Goal: Transaction & Acquisition: Purchase product/service

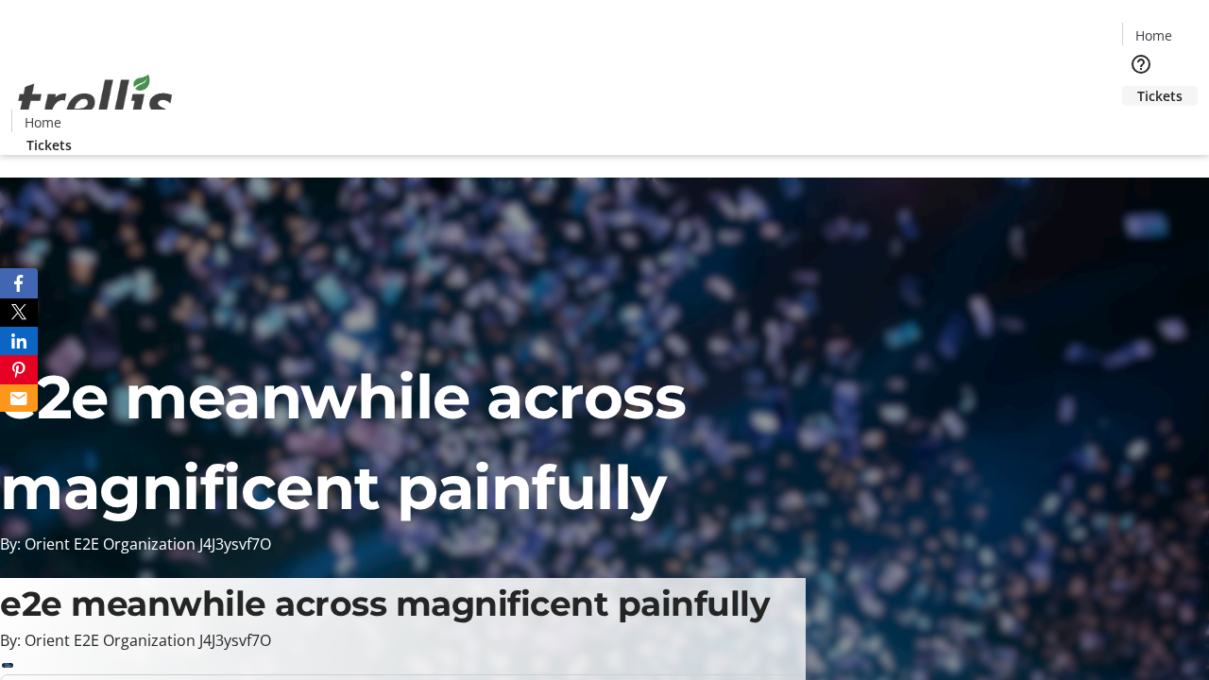
click at [1137, 86] on span "Tickets" at bounding box center [1159, 96] width 45 height 20
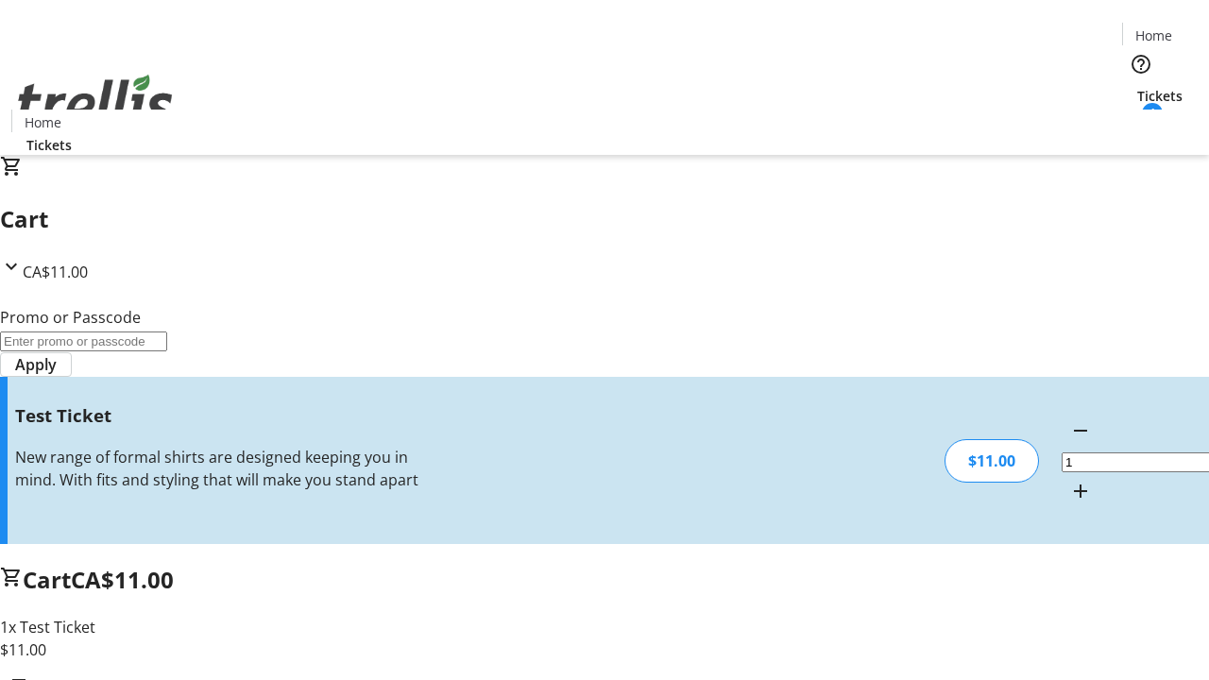
type input "UNLOCK"
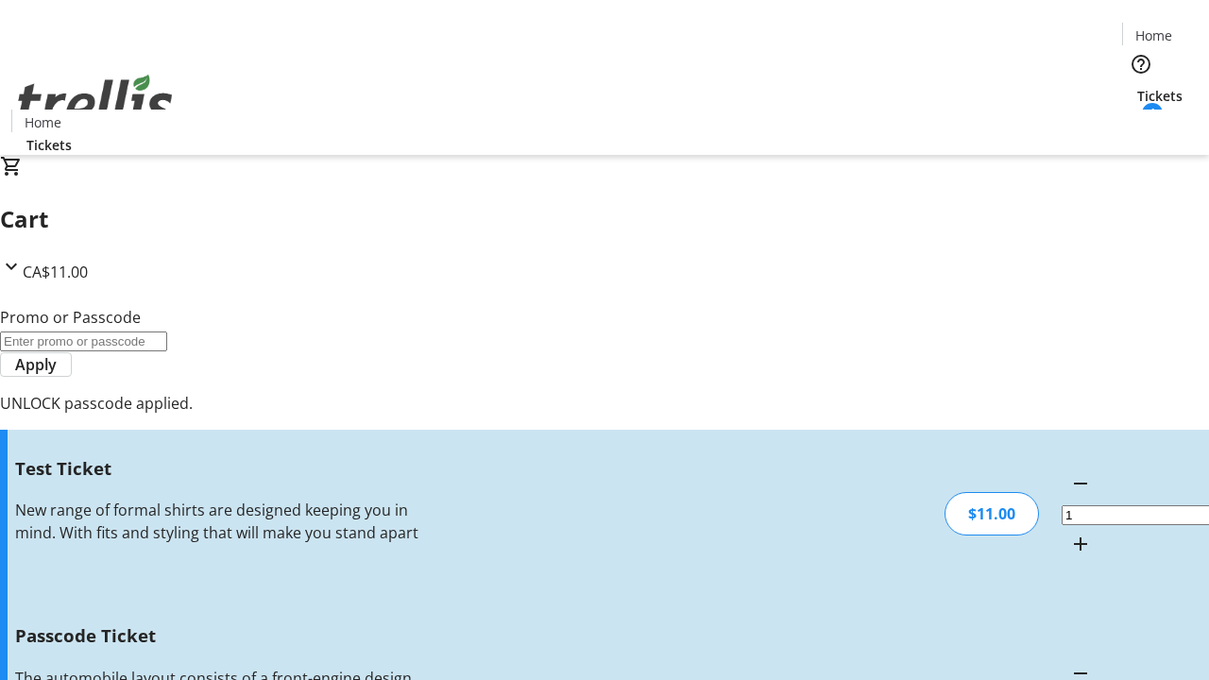
type input "5"
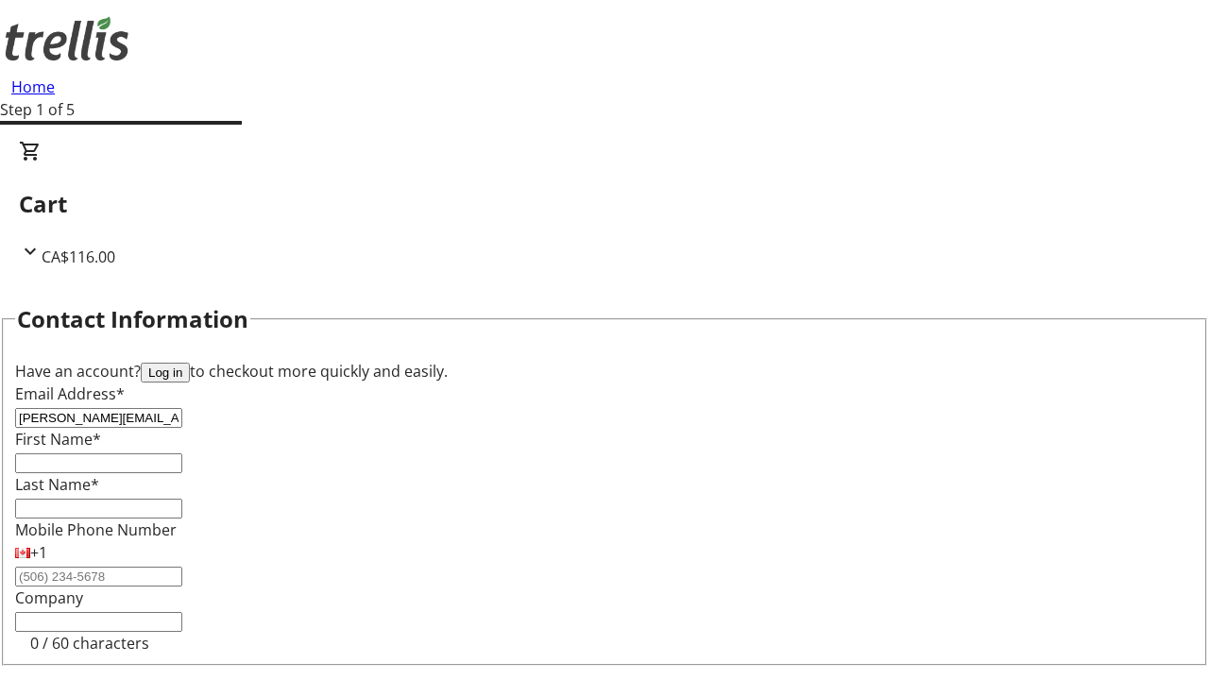
type input "[PERSON_NAME][EMAIL_ADDRESS][DOMAIN_NAME]"
type input "[PERSON_NAME]"
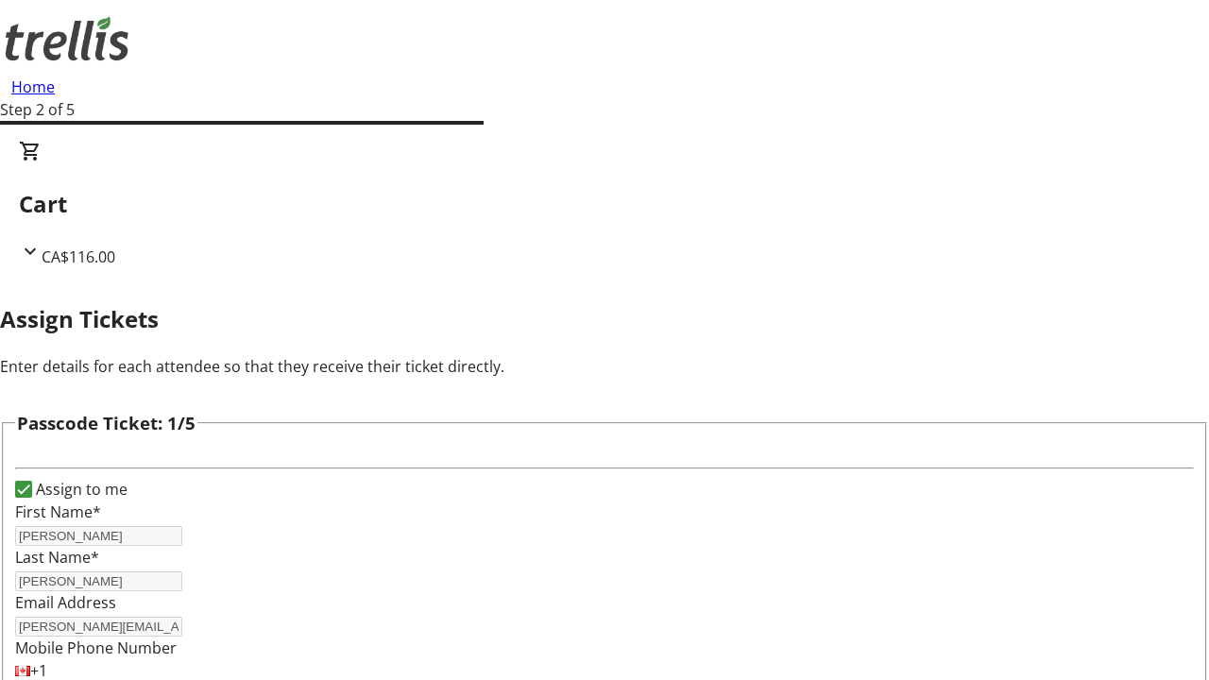
type input "[PERSON_NAME]"
type input "Darion"
type input "[PERSON_NAME]"
type input "Kelsi"
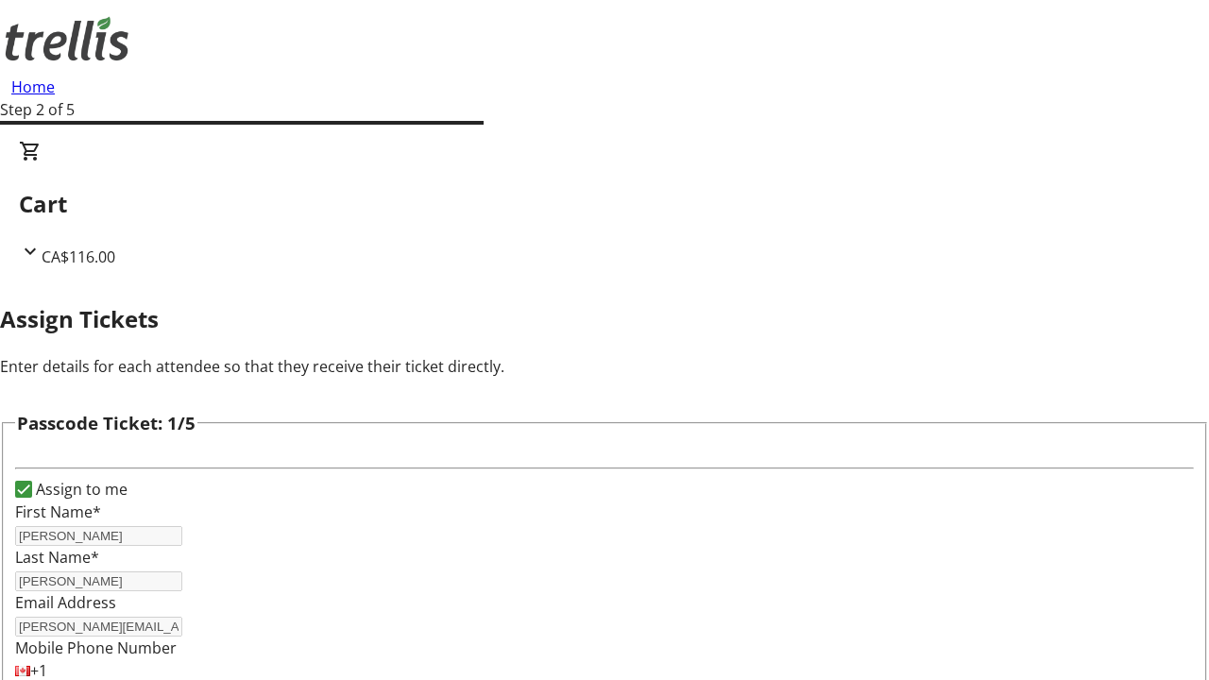
type input "Bergnaum"
checkbox input "true"
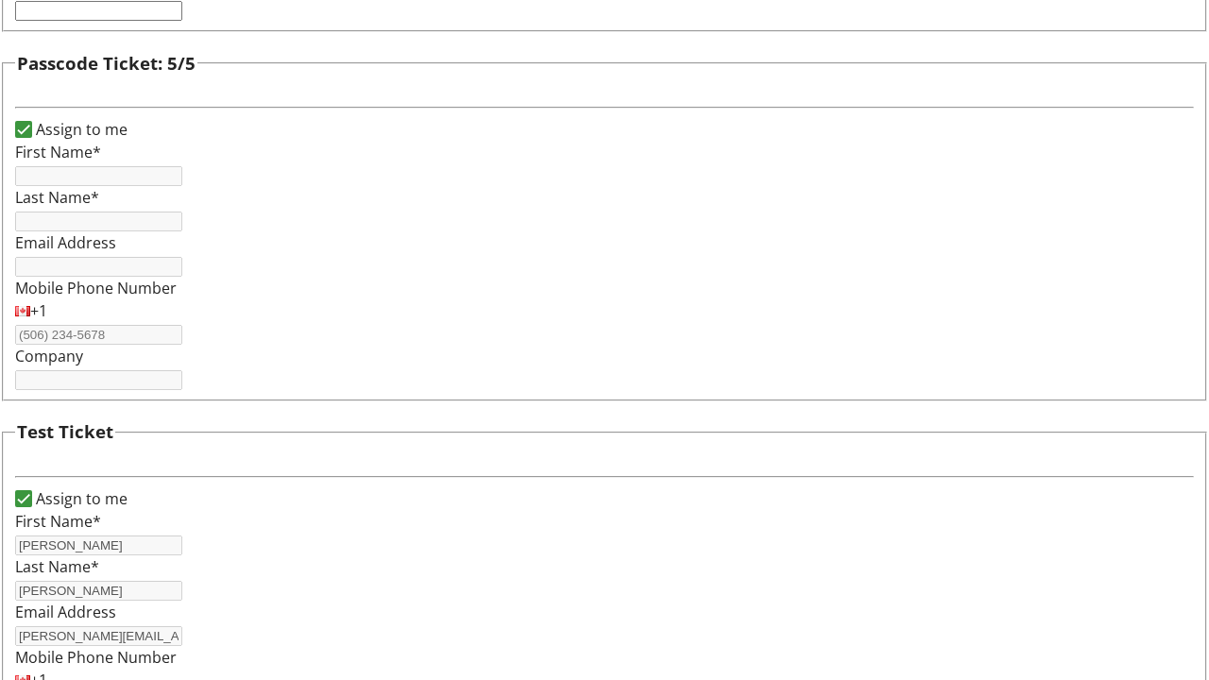
type input "[PERSON_NAME]"
type input "[PERSON_NAME][EMAIL_ADDRESS][DOMAIN_NAME]"
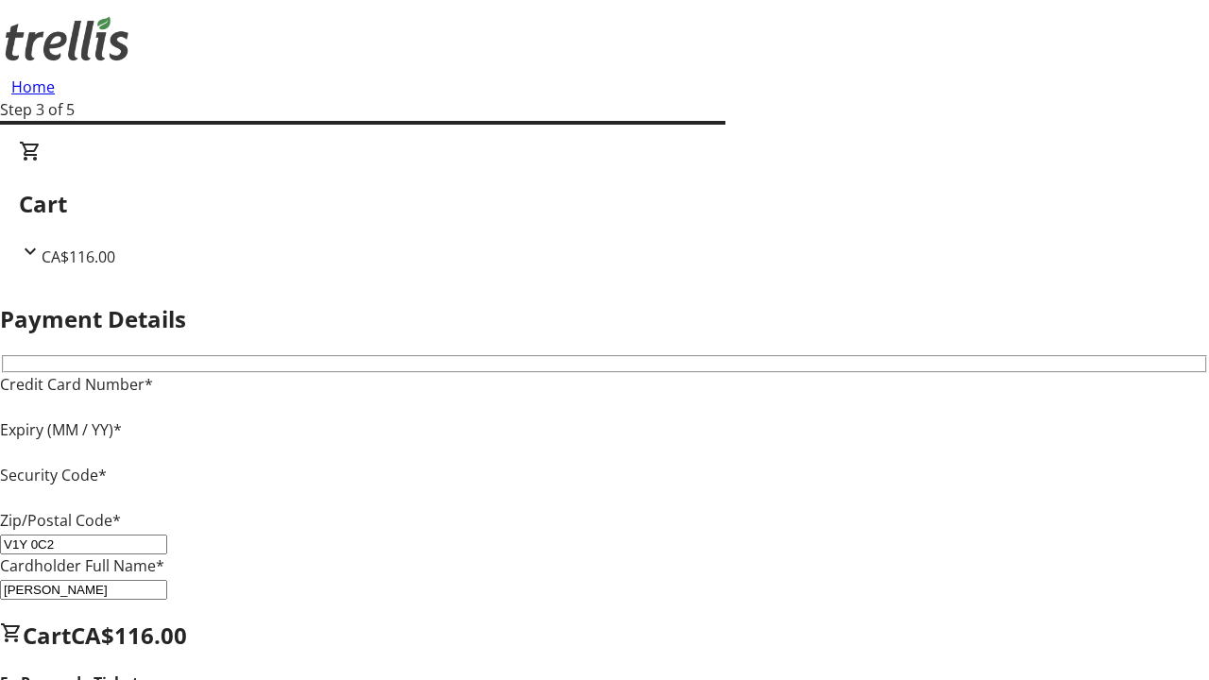
type input "V1Y 0C2"
